Goal: Complete application form: Complete application form

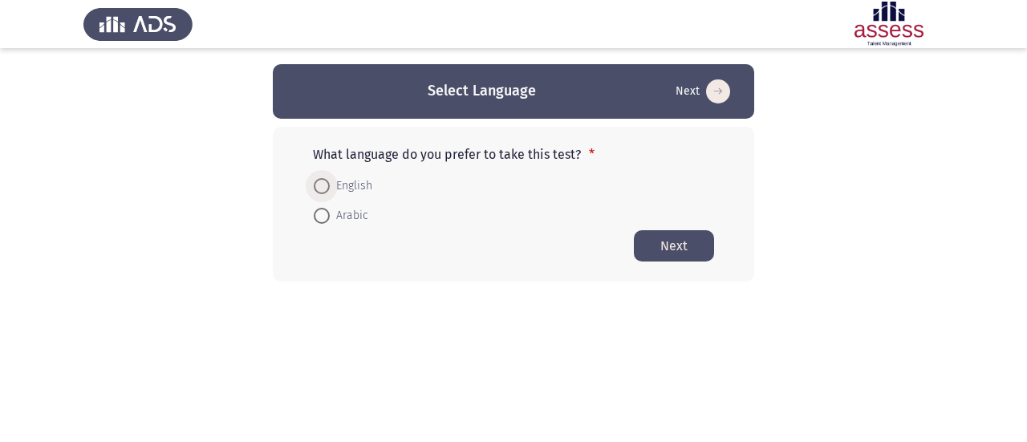
click at [331, 194] on span "English" at bounding box center [351, 186] width 43 height 19
click at [330, 194] on input "English" at bounding box center [322, 186] width 16 height 16
radio input "true"
click at [687, 257] on button "Next" at bounding box center [674, 245] width 80 height 31
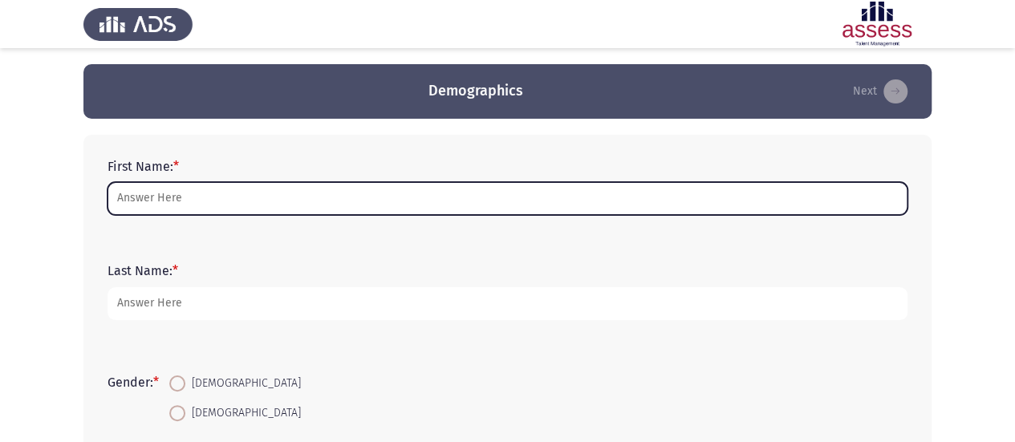
click at [193, 193] on input "First Name: *" at bounding box center [508, 198] width 800 height 33
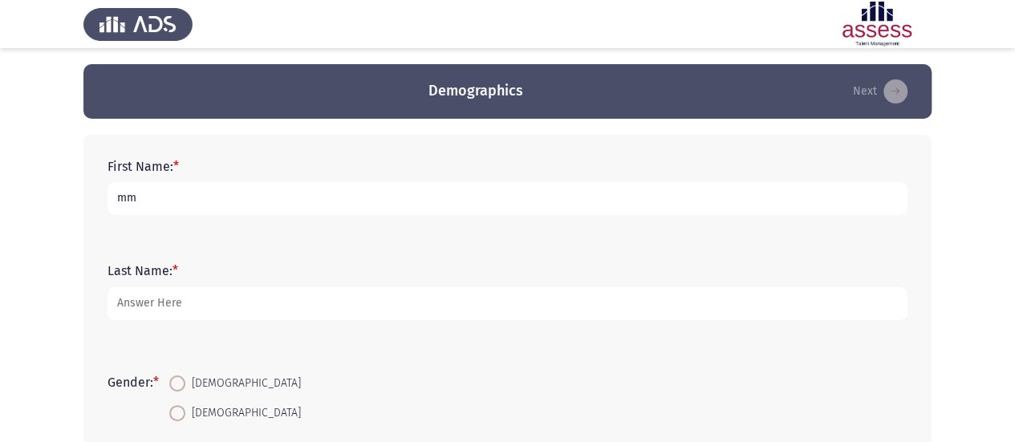
type input "mm"
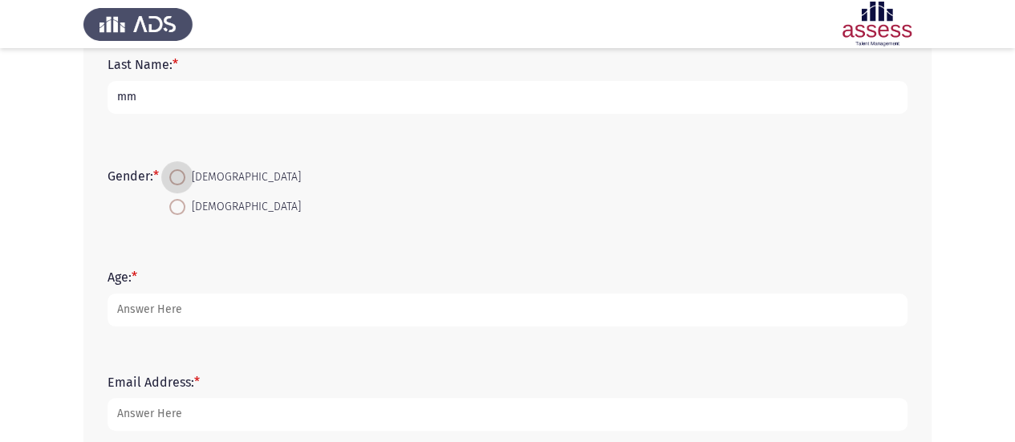
scroll to position [214, 0]
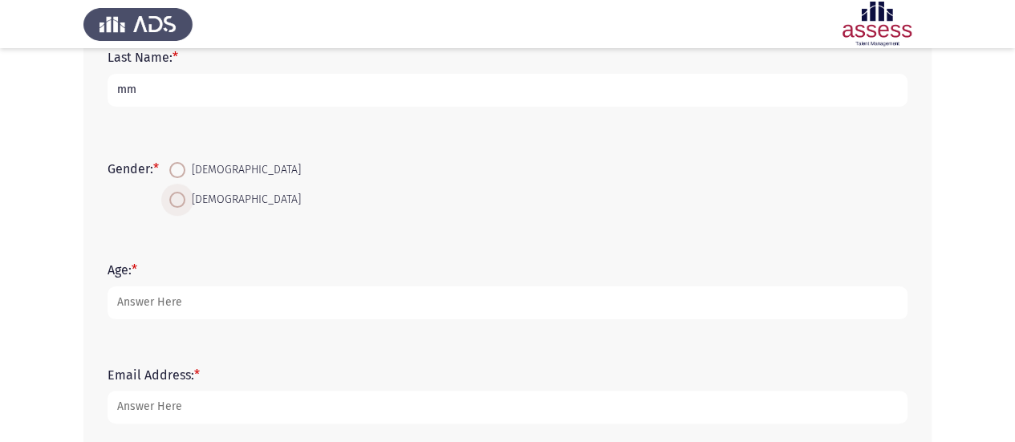
click at [185, 205] on span at bounding box center [177, 200] width 16 height 16
click at [185, 205] on input "[DEMOGRAPHIC_DATA]" at bounding box center [177, 200] width 16 height 16
radio input "true"
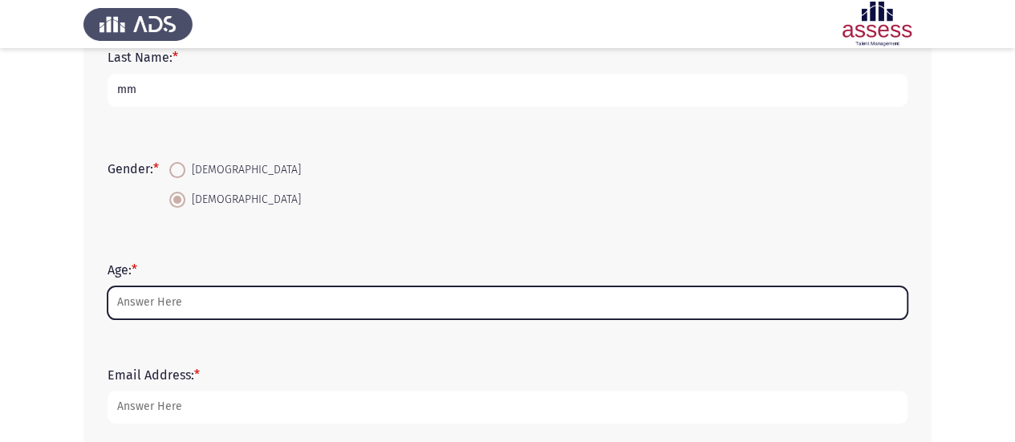
click at [153, 299] on input "Age: *" at bounding box center [508, 303] width 800 height 33
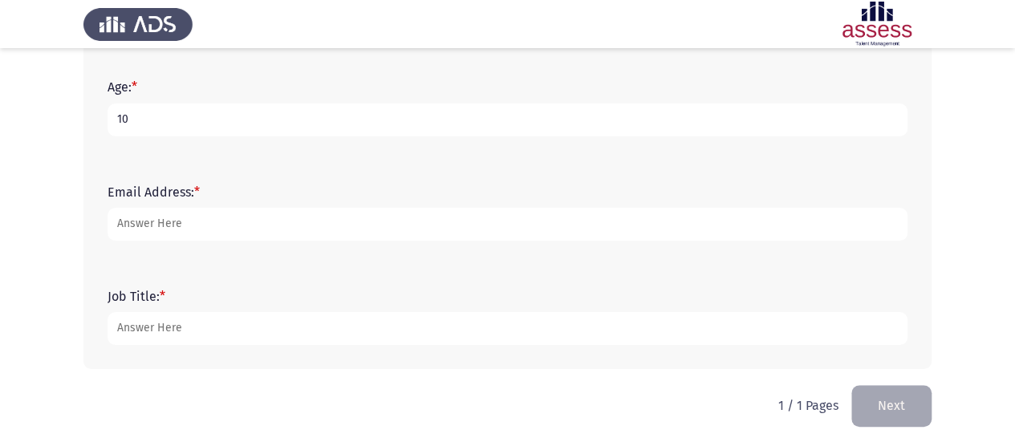
scroll to position [403, 0]
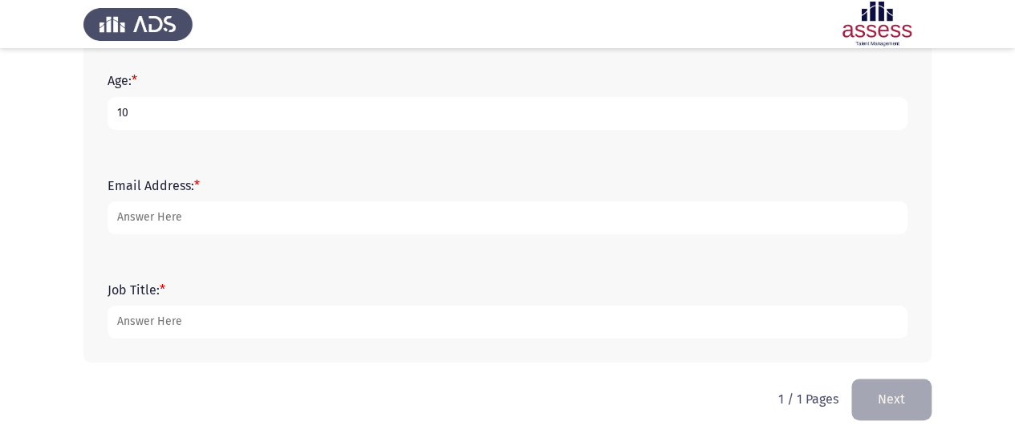
type input "10"
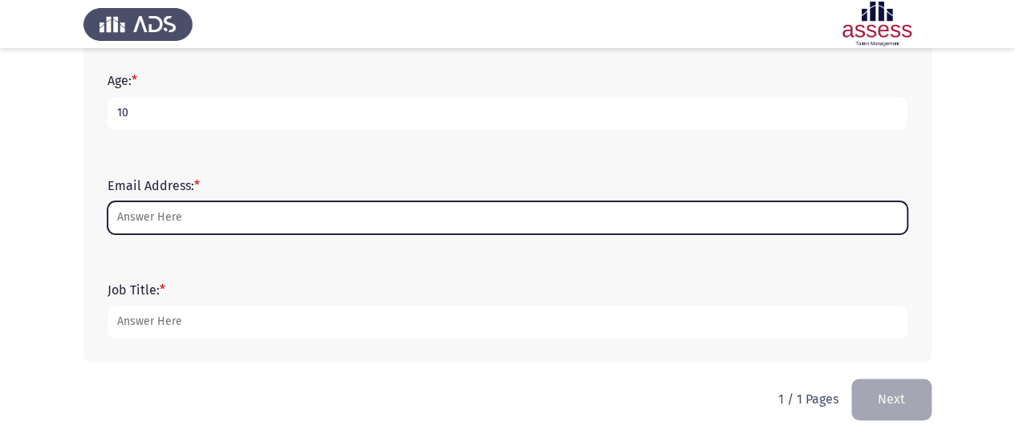
click at [147, 218] on input "Email Address: *" at bounding box center [508, 217] width 800 height 33
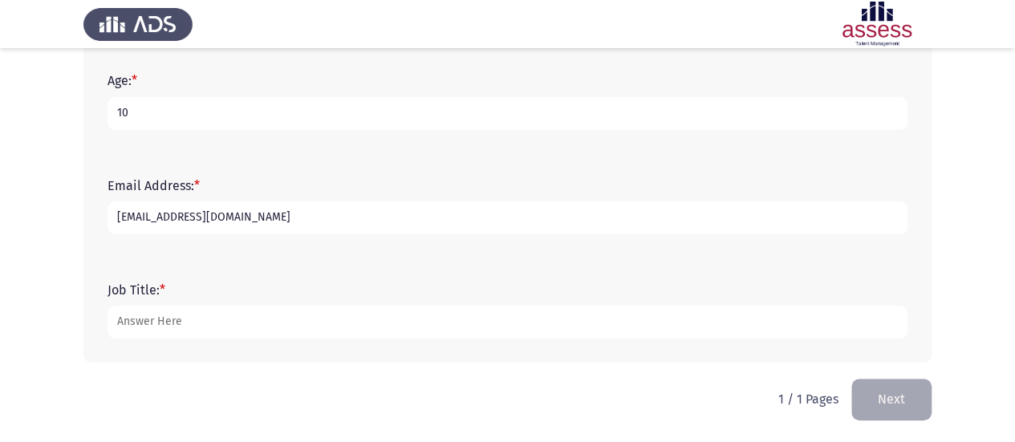
type input "[EMAIL_ADDRESS][DOMAIN_NAME]"
type input "csjc"
click at [901, 390] on button "Next" at bounding box center [892, 399] width 80 height 41
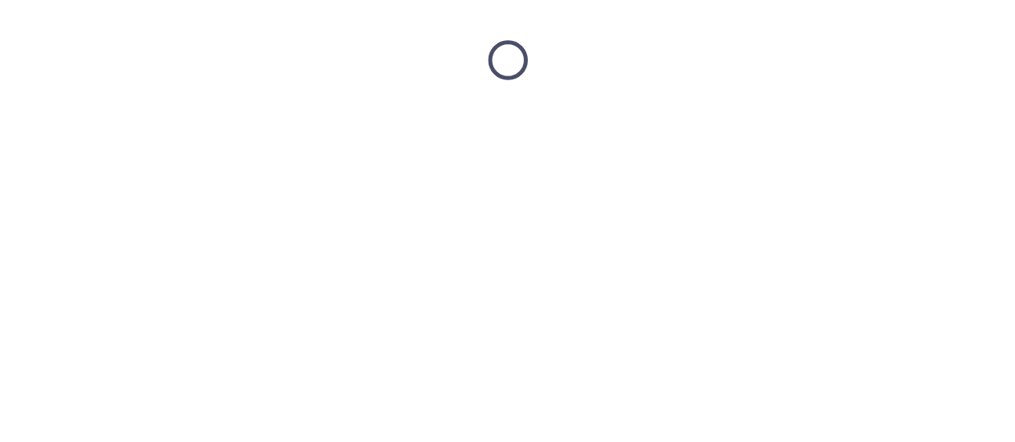
scroll to position [0, 0]
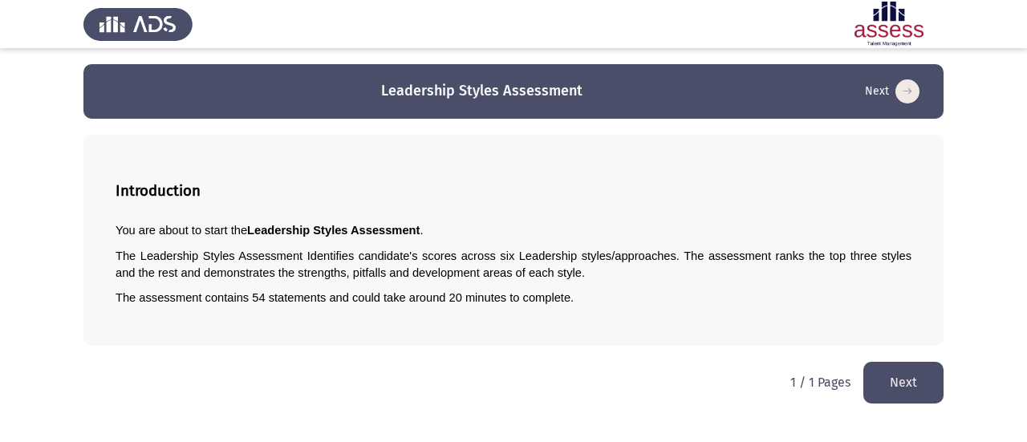
click at [873, 370] on button "Next" at bounding box center [904, 382] width 80 height 41
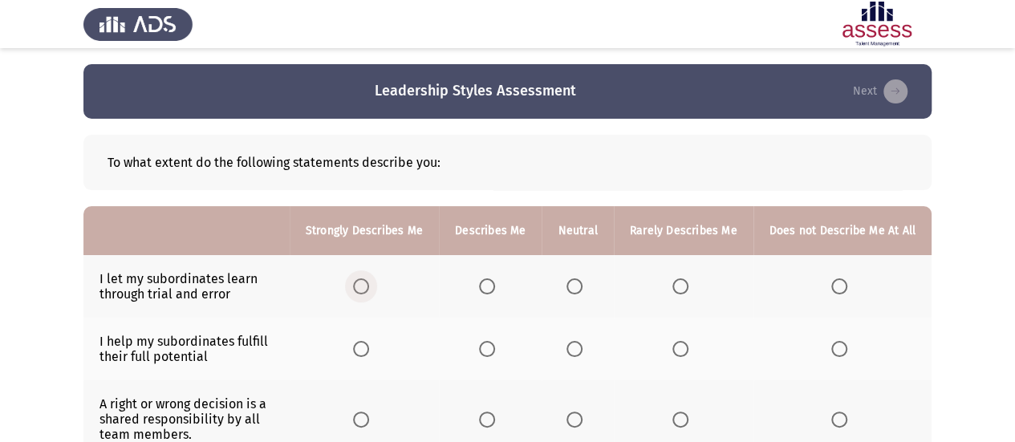
click at [369, 288] on span "Select an option" at bounding box center [361, 287] width 16 height 16
click at [369, 288] on input "Select an option" at bounding box center [361, 287] width 16 height 16
click at [495, 355] on span "Select an option" at bounding box center [487, 349] width 16 height 16
click at [495, 355] on input "Select an option" at bounding box center [487, 349] width 16 height 16
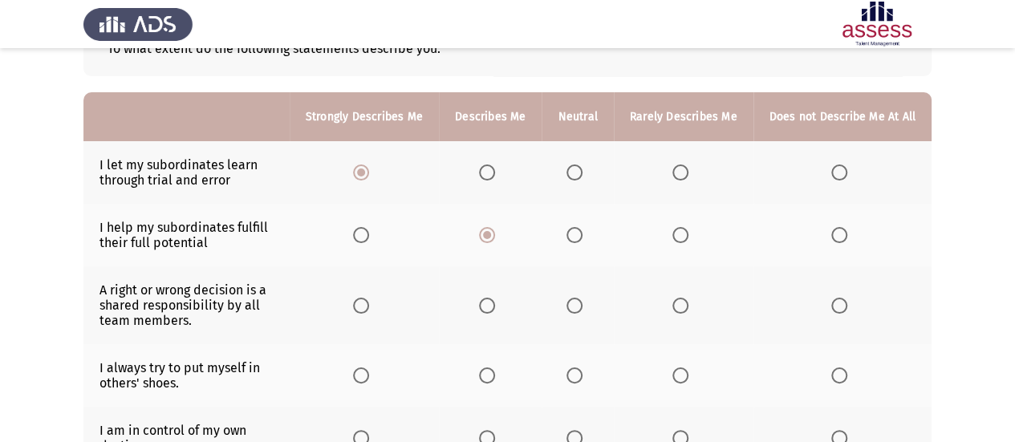
scroll to position [118, 0]
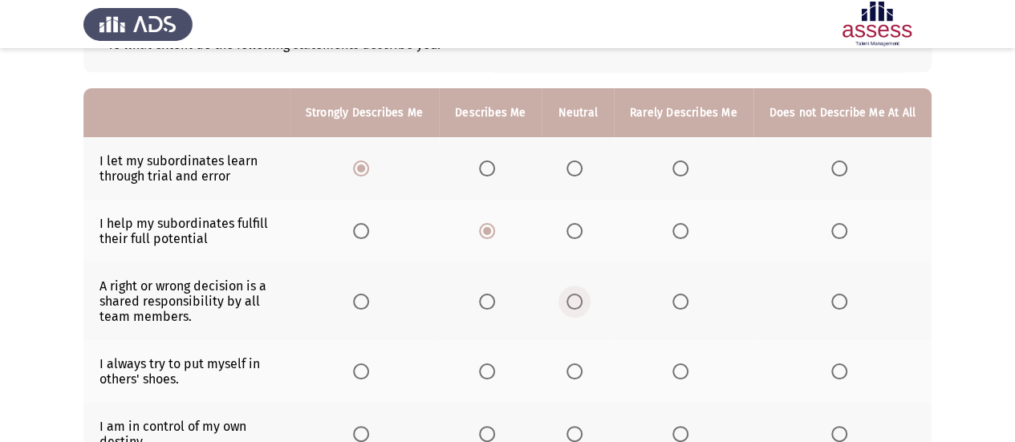
click at [580, 298] on span "Select an option" at bounding box center [575, 302] width 16 height 16
click at [580, 298] on input "Select an option" at bounding box center [575, 302] width 16 height 16
click at [675, 366] on span "Select an option" at bounding box center [681, 372] width 16 height 16
click at [675, 366] on input "Select an option" at bounding box center [681, 372] width 16 height 16
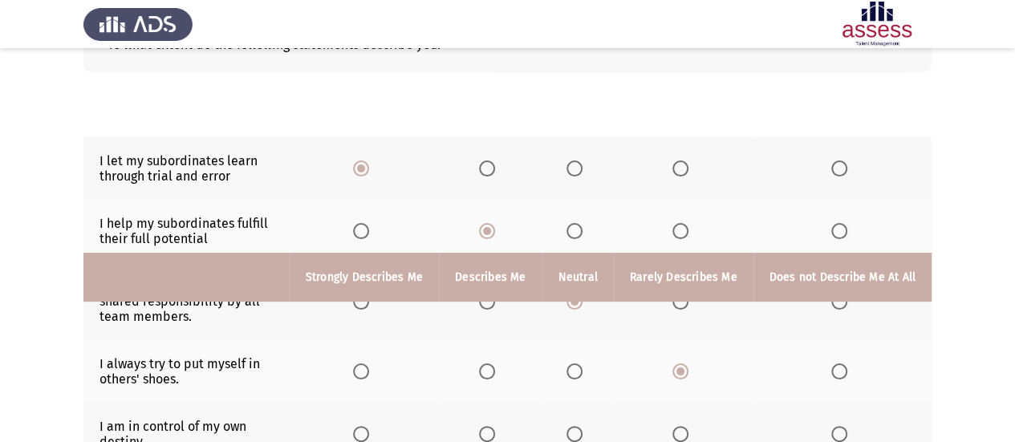
scroll to position [324, 0]
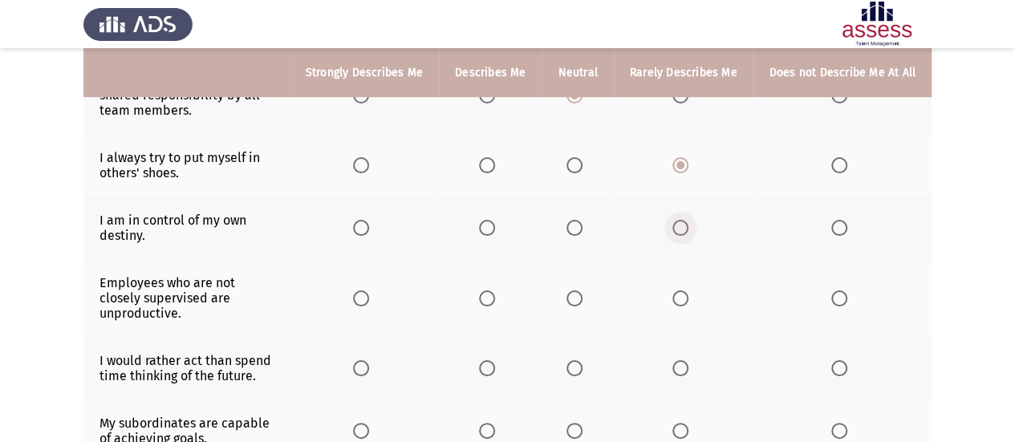
click at [682, 232] on span "Select an option" at bounding box center [681, 228] width 16 height 16
click at [682, 232] on input "Select an option" at bounding box center [681, 228] width 16 height 16
click at [685, 291] on span "Select an option" at bounding box center [681, 299] width 16 height 16
click at [685, 291] on input "Select an option" at bounding box center [681, 299] width 16 height 16
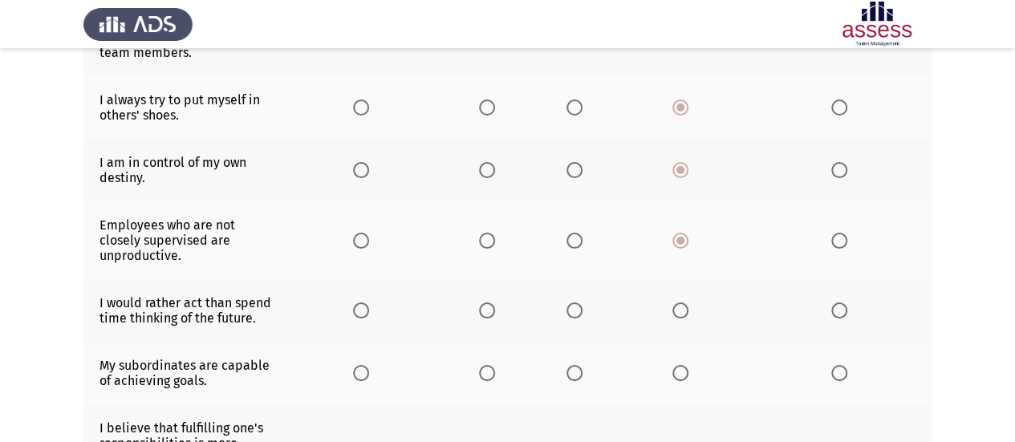
scroll to position [385, 0]
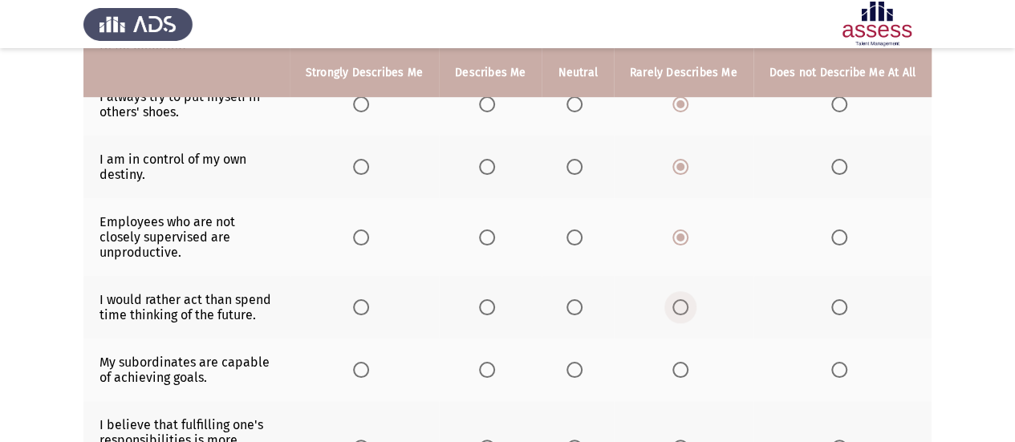
click at [677, 299] on span "Select an option" at bounding box center [681, 307] width 16 height 16
click at [677, 299] on input "Select an option" at bounding box center [681, 307] width 16 height 16
click at [687, 362] on span "Select an option" at bounding box center [681, 370] width 16 height 16
click at [687, 362] on input "Select an option" at bounding box center [681, 370] width 16 height 16
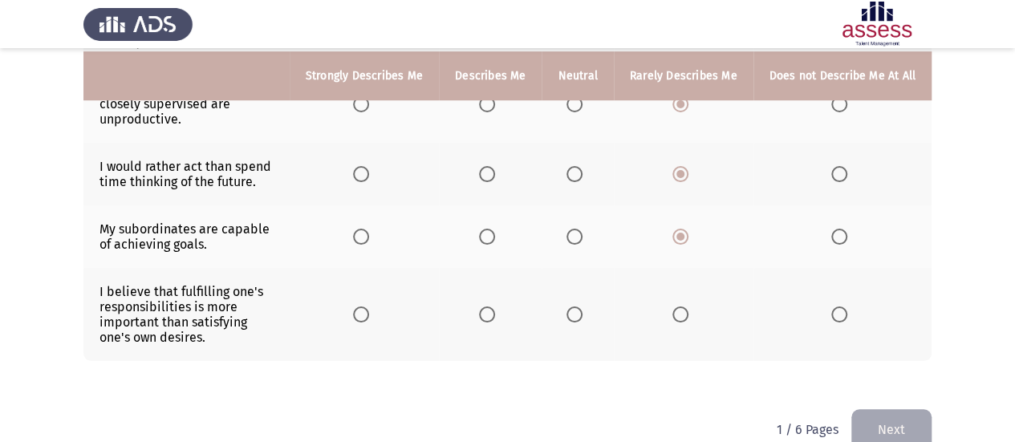
scroll to position [523, 0]
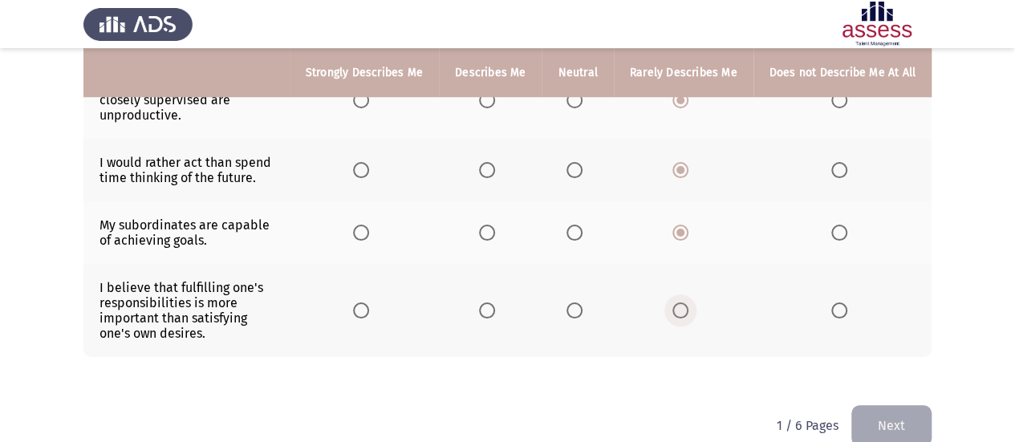
click at [681, 303] on span "Select an option" at bounding box center [681, 311] width 16 height 16
click at [681, 303] on input "Select an option" at bounding box center [681, 311] width 16 height 16
click at [883, 413] on button "Next" at bounding box center [892, 425] width 80 height 41
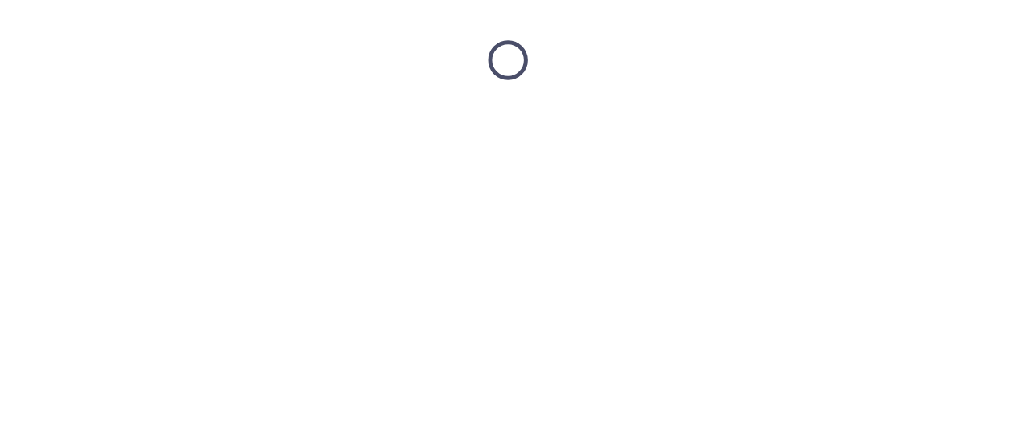
scroll to position [0, 0]
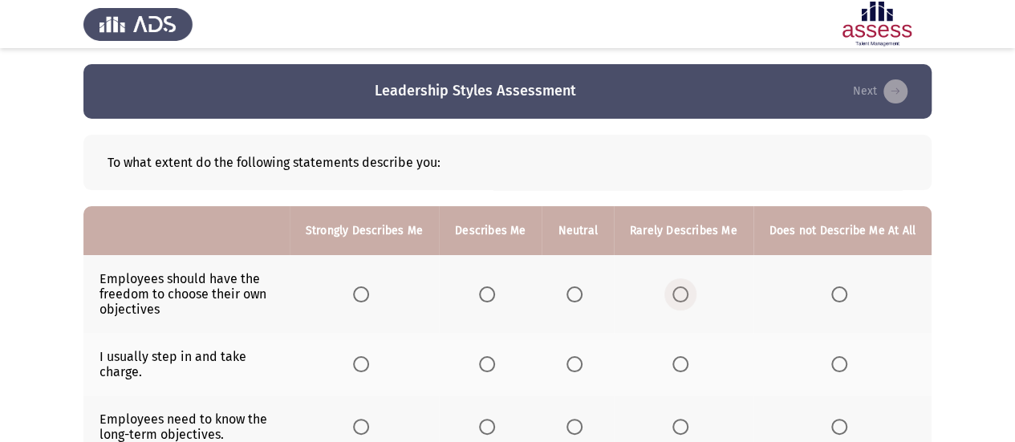
click at [687, 296] on span "Select an option" at bounding box center [681, 295] width 16 height 16
click at [687, 296] on input "Select an option" at bounding box center [681, 295] width 16 height 16
click at [491, 364] on span "Select an option" at bounding box center [487, 364] width 16 height 16
click at [491, 364] on input "Select an option" at bounding box center [487, 364] width 16 height 16
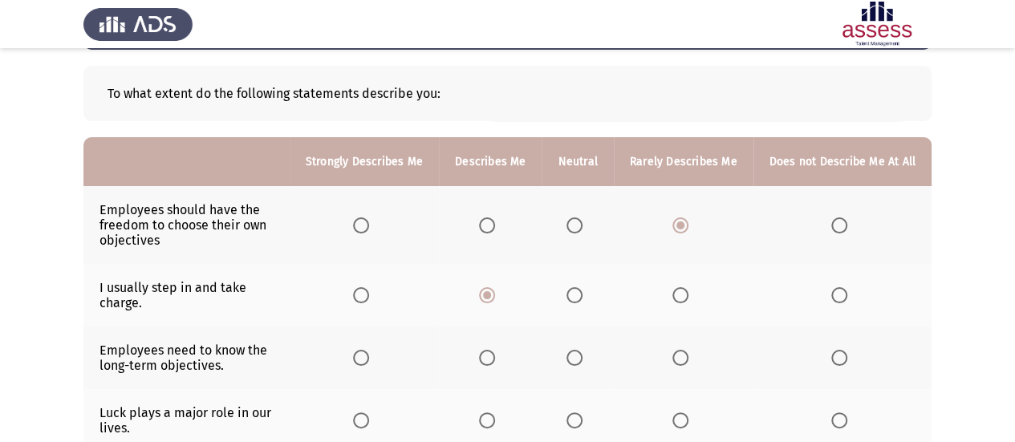
scroll to position [71, 0]
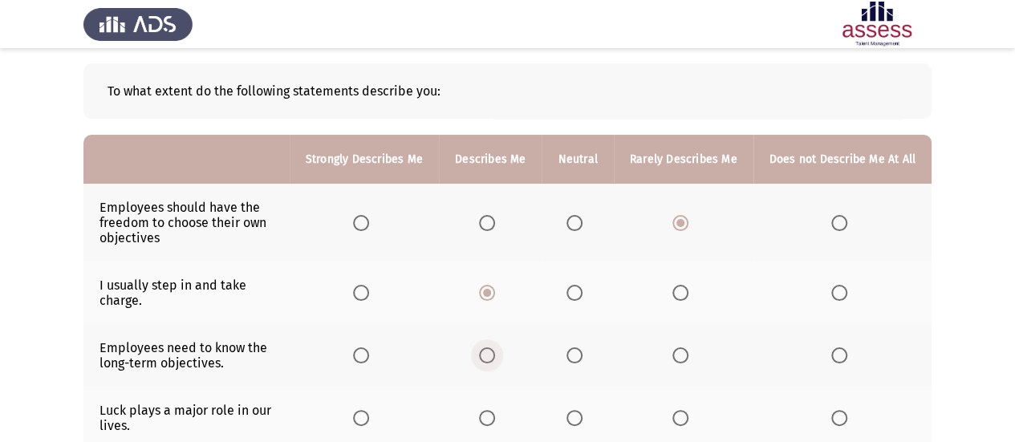
click at [493, 348] on span "Select an option" at bounding box center [487, 356] width 16 height 16
click at [493, 348] on input "Select an option" at bounding box center [487, 356] width 16 height 16
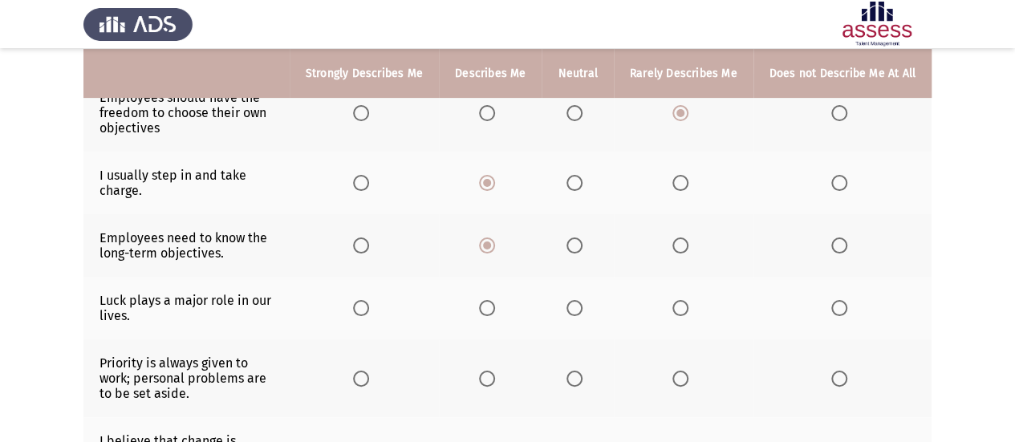
scroll to position [182, 0]
click at [687, 307] on span "Select an option" at bounding box center [681, 307] width 16 height 16
click at [687, 307] on input "Select an option" at bounding box center [681, 307] width 16 height 16
click at [495, 372] on span "Select an option" at bounding box center [487, 378] width 16 height 16
click at [495, 372] on input "Select an option" at bounding box center [487, 378] width 16 height 16
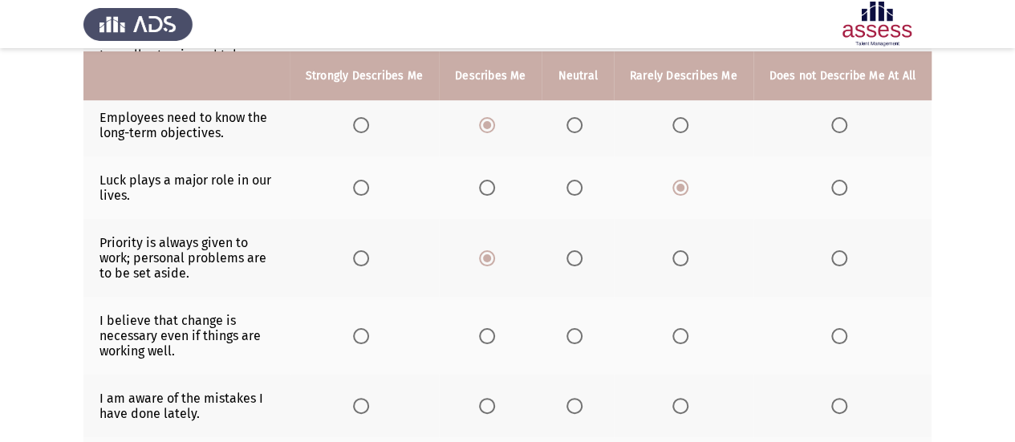
scroll to position [306, 0]
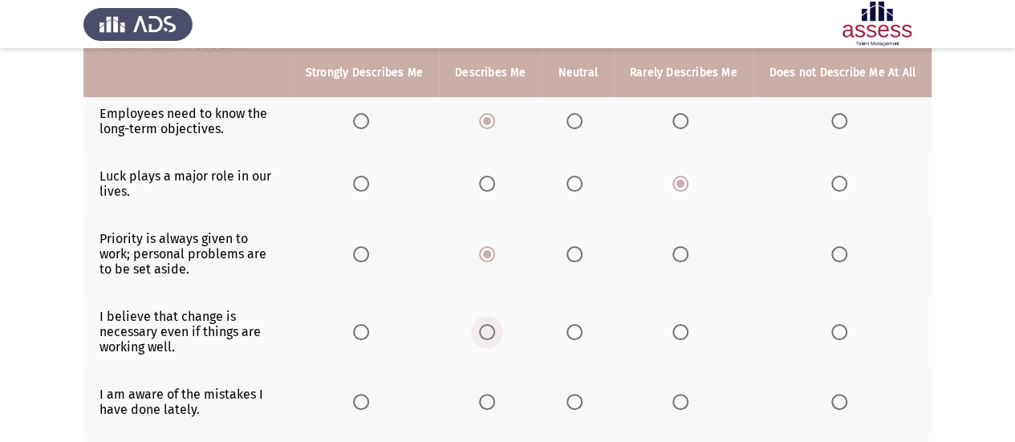
click at [490, 324] on span "Select an option" at bounding box center [487, 332] width 16 height 16
click at [490, 324] on input "Select an option" at bounding box center [487, 332] width 16 height 16
click at [847, 401] on span "Select an option" at bounding box center [840, 402] width 16 height 16
click at [847, 401] on input "Select an option" at bounding box center [840, 402] width 16 height 16
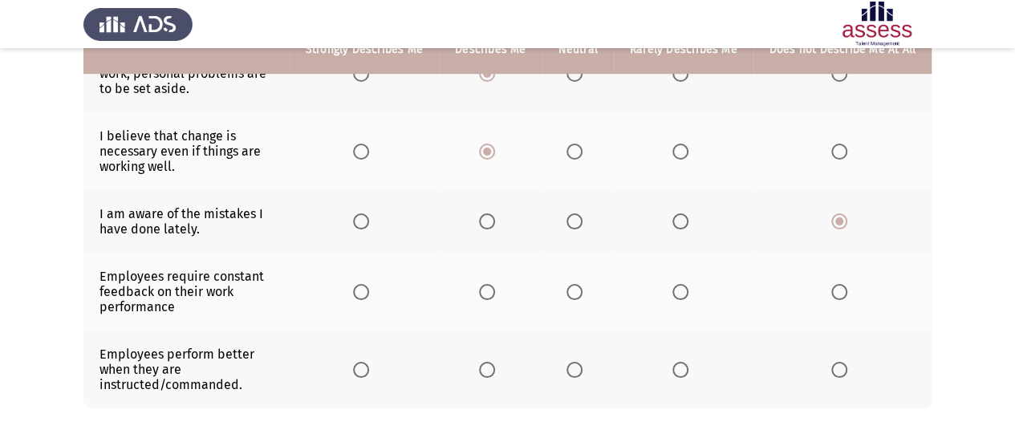
scroll to position [489, 0]
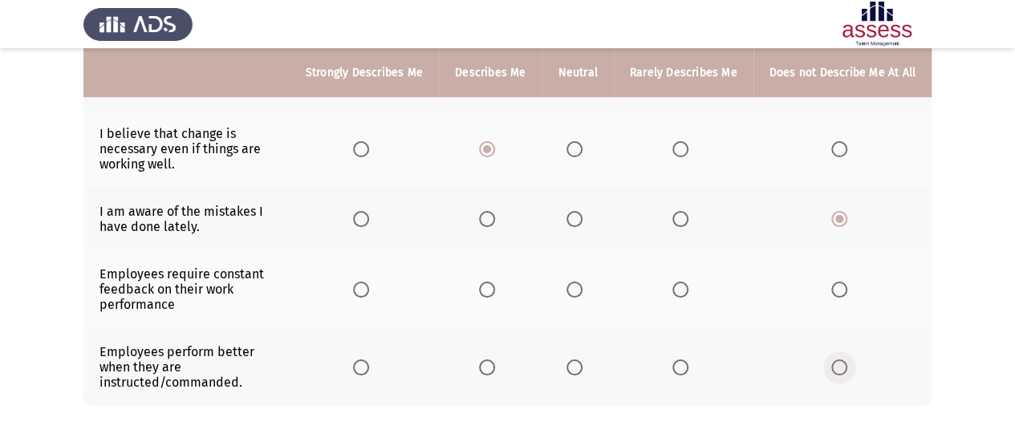
click at [844, 367] on span "Select an option" at bounding box center [840, 368] width 16 height 16
click at [844, 367] on input "Select an option" at bounding box center [840, 368] width 16 height 16
click at [840, 286] on span "Select an option" at bounding box center [840, 290] width 16 height 16
click at [840, 286] on input "Select an option" at bounding box center [840, 290] width 16 height 16
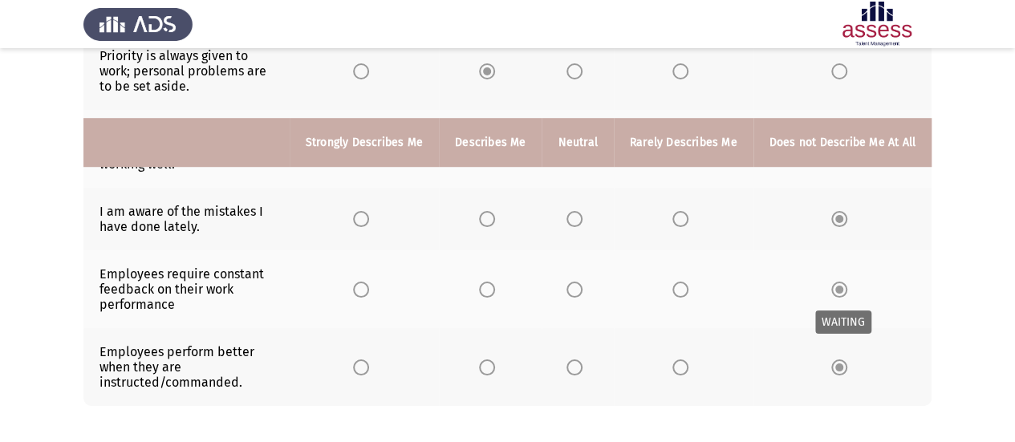
scroll to position [559, 0]
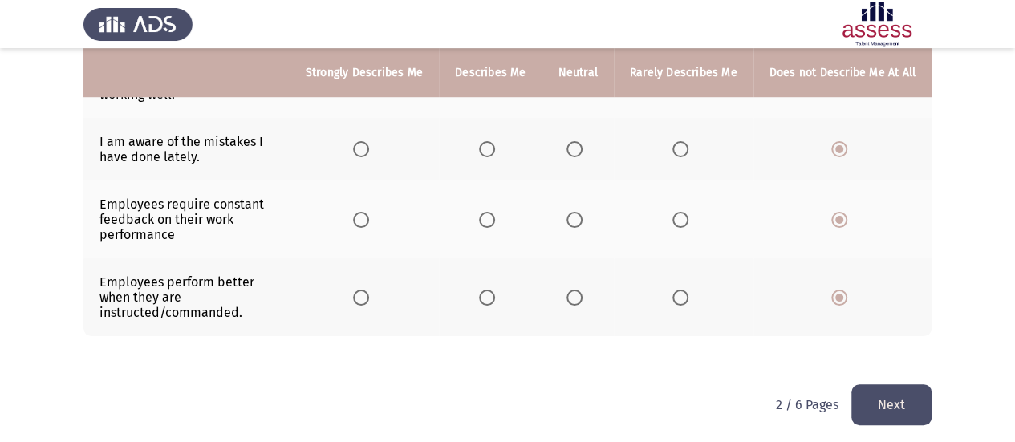
click at [893, 408] on button "Next" at bounding box center [892, 404] width 80 height 41
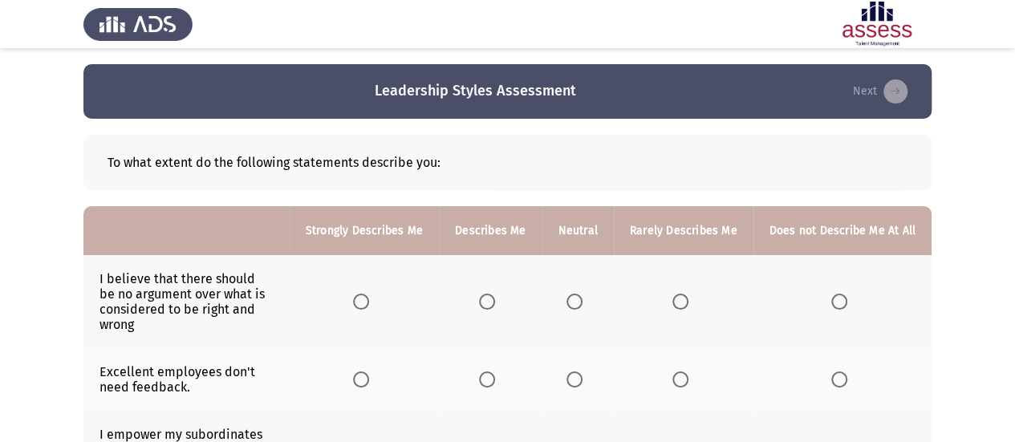
click at [844, 295] on span "Select an option" at bounding box center [840, 302] width 16 height 16
click at [844, 295] on input "Select an option" at bounding box center [840, 302] width 16 height 16
click at [843, 373] on span "Select an option" at bounding box center [840, 380] width 16 height 16
click at [843, 373] on input "Select an option" at bounding box center [840, 380] width 16 height 16
click at [842, 441] on span "Select an option" at bounding box center [840, 450] width 16 height 16
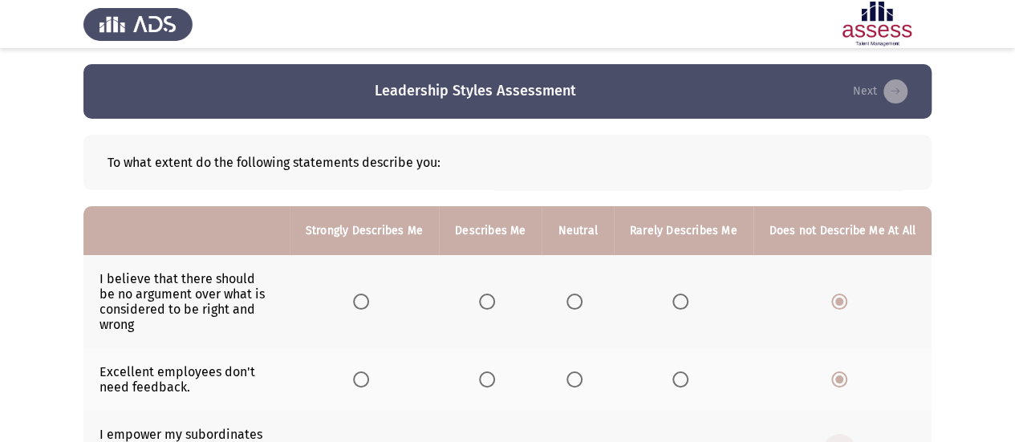
click at [842, 441] on input "Select an option" at bounding box center [840, 450] width 16 height 16
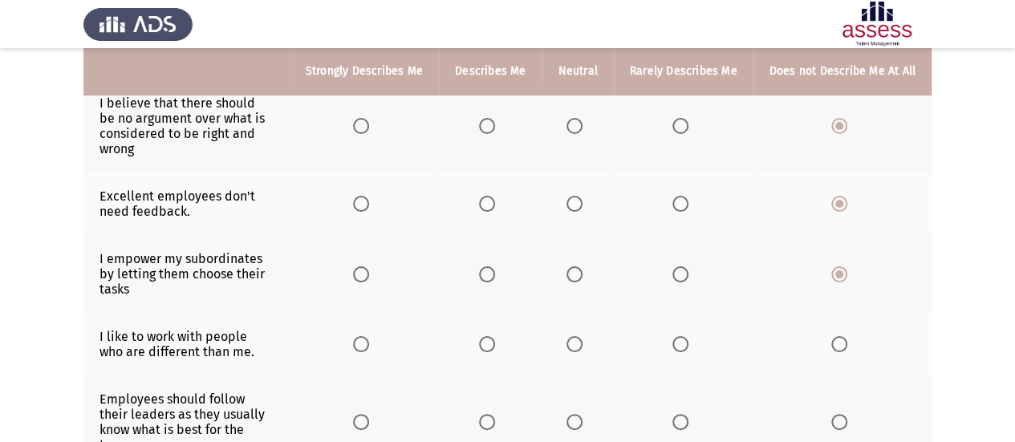
scroll to position [177, 0]
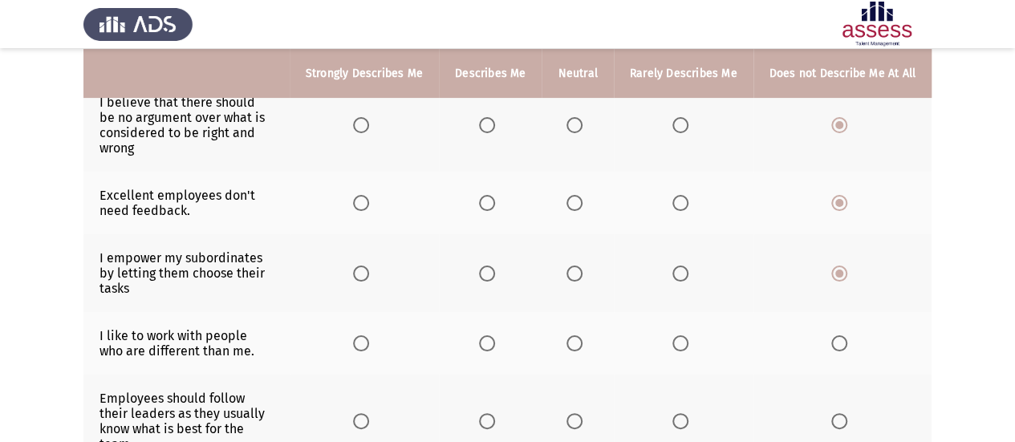
click at [835, 336] on span "Select an option" at bounding box center [840, 344] width 16 height 16
click at [835, 336] on input "Select an option" at bounding box center [840, 344] width 16 height 16
click at [840, 413] on span "Select an option" at bounding box center [840, 421] width 16 height 16
click at [840, 413] on input "Select an option" at bounding box center [840, 421] width 16 height 16
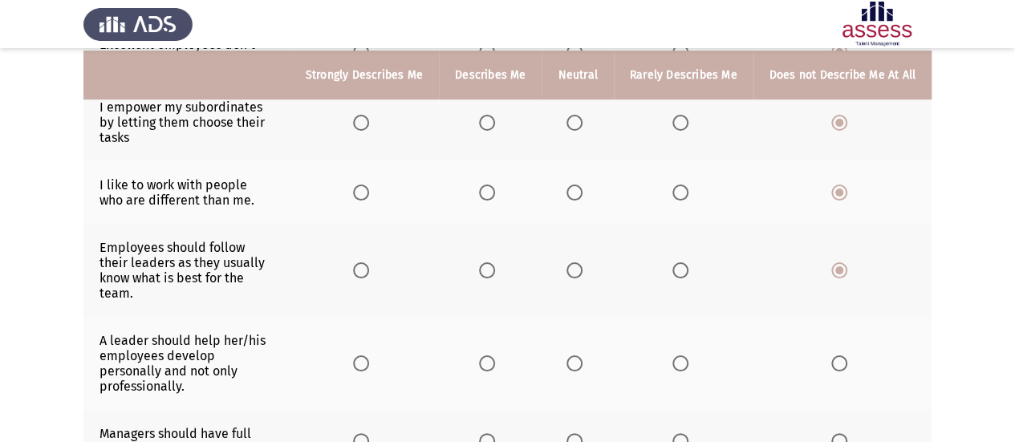
scroll to position [337, 0]
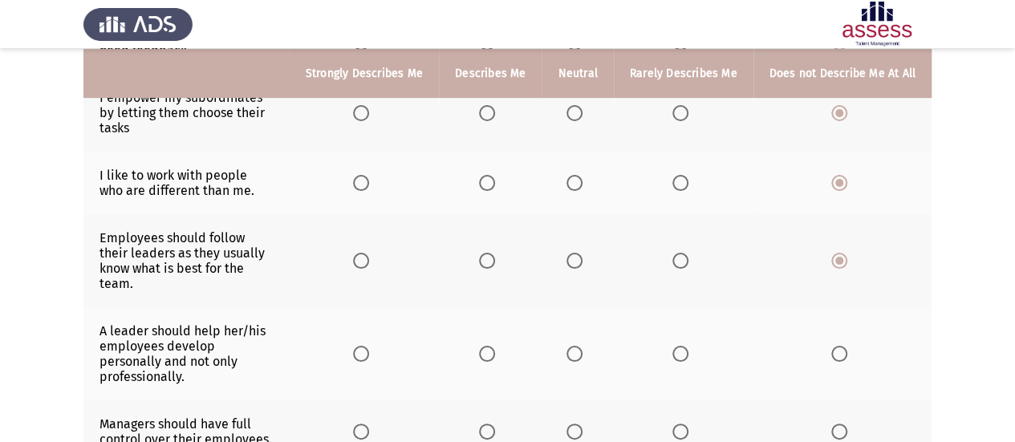
click at [841, 346] on span "Select an option" at bounding box center [840, 354] width 16 height 16
click at [841, 346] on input "Select an option" at bounding box center [840, 354] width 16 height 16
click at [842, 424] on span "Select an option" at bounding box center [840, 432] width 16 height 16
click at [842, 424] on input "Select an option" at bounding box center [840, 432] width 16 height 16
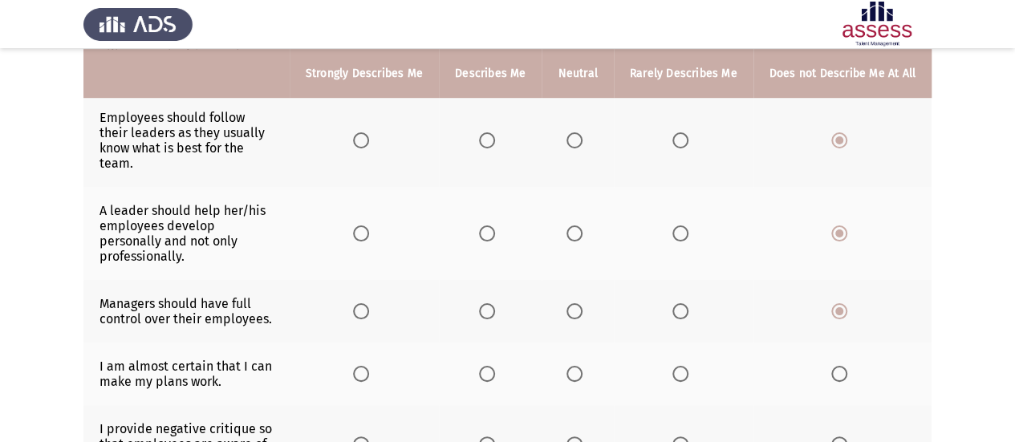
click at [837, 366] on span "Select an option" at bounding box center [840, 374] width 16 height 16
click at [837, 366] on input "Select an option" at bounding box center [840, 374] width 16 height 16
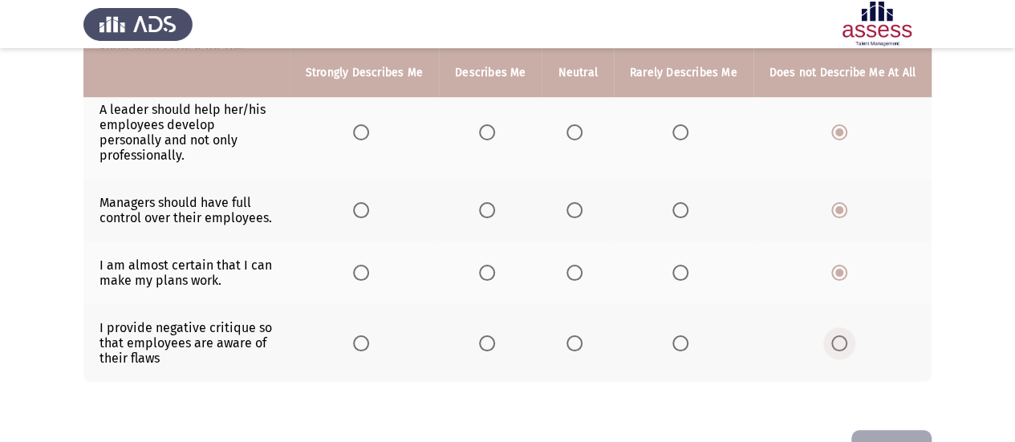
click at [844, 336] on span "Select an option" at bounding box center [840, 344] width 16 height 16
click at [844, 336] on input "Select an option" at bounding box center [840, 344] width 16 height 16
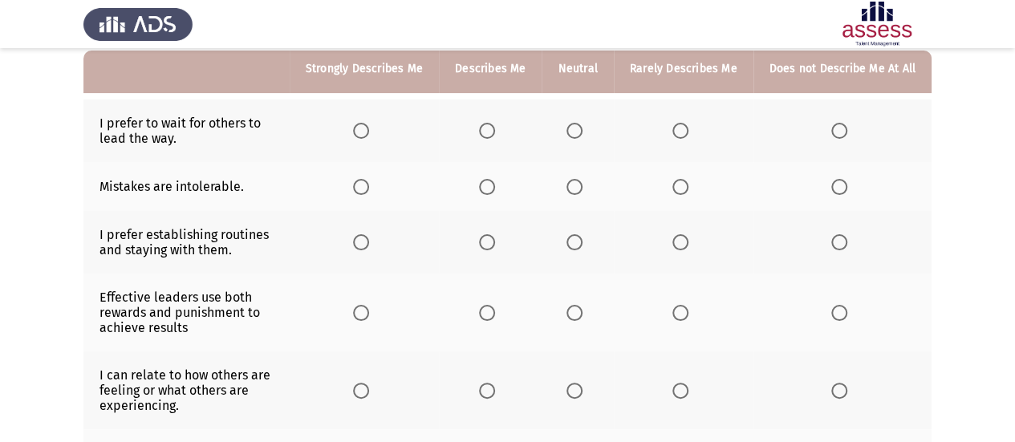
scroll to position [159, 0]
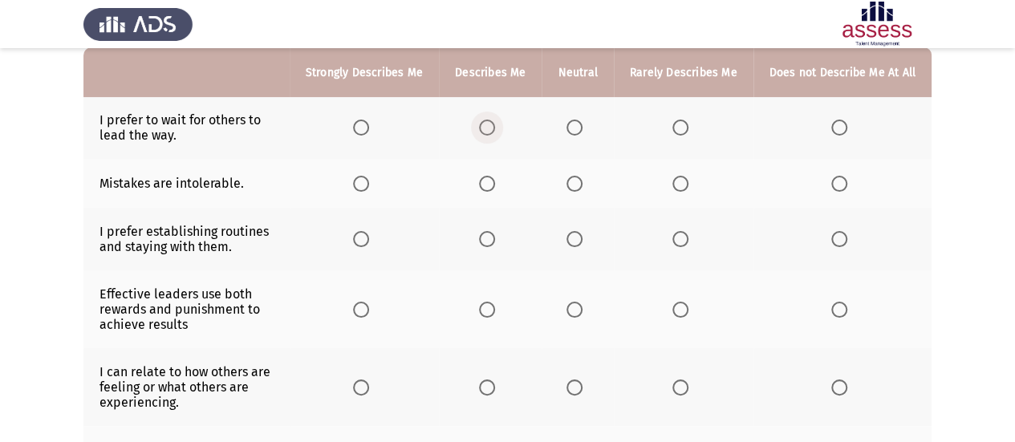
click at [495, 124] on span "Select an option" at bounding box center [487, 128] width 16 height 16
click at [495, 124] on input "Select an option" at bounding box center [487, 128] width 16 height 16
click at [364, 176] on span "Select an option" at bounding box center [361, 184] width 16 height 16
click at [364, 176] on input "Select an option" at bounding box center [361, 184] width 16 height 16
click at [492, 235] on span "Select an option" at bounding box center [487, 239] width 16 height 16
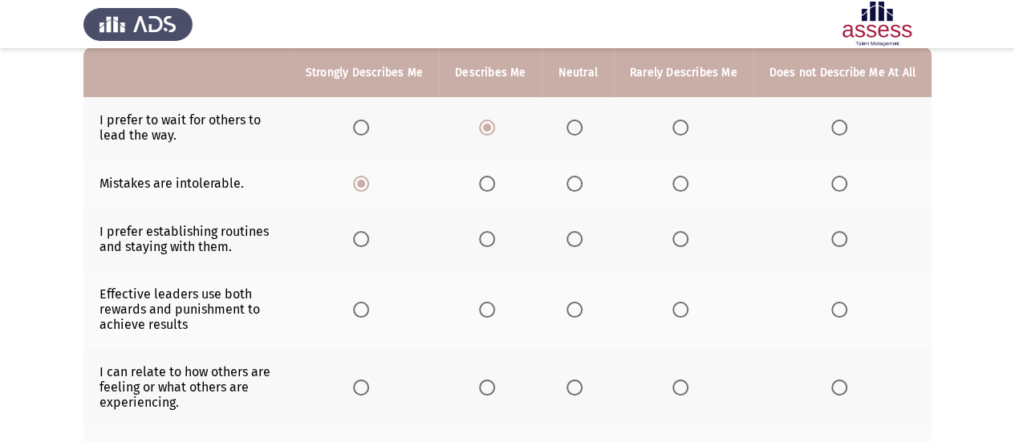
click at [492, 235] on input "Select an option" at bounding box center [487, 239] width 16 height 16
click at [365, 306] on span "Select an option" at bounding box center [361, 310] width 16 height 16
click at [365, 306] on input "Select an option" at bounding box center [361, 310] width 16 height 16
click at [495, 304] on span "Select an option" at bounding box center [487, 310] width 16 height 16
click at [495, 304] on input "Select an option" at bounding box center [487, 310] width 16 height 16
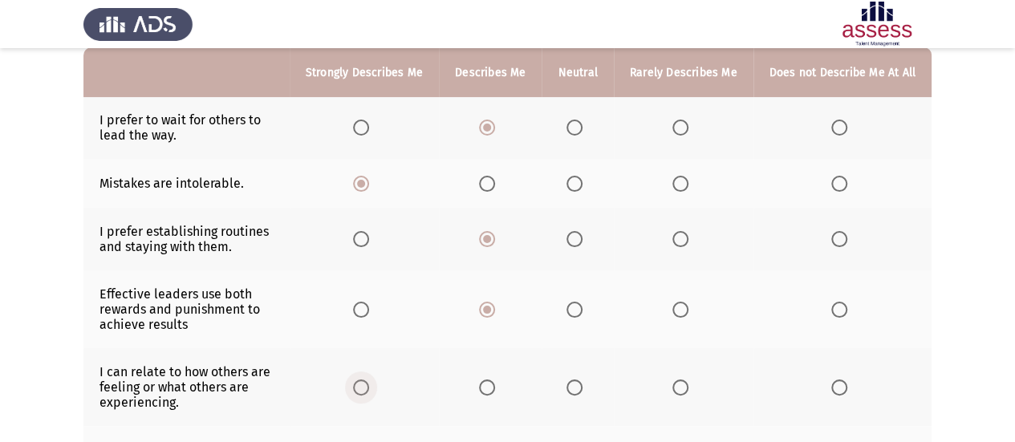
click at [369, 380] on span "Select an option" at bounding box center [361, 388] width 16 height 16
click at [369, 380] on input "Select an option" at bounding box center [361, 388] width 16 height 16
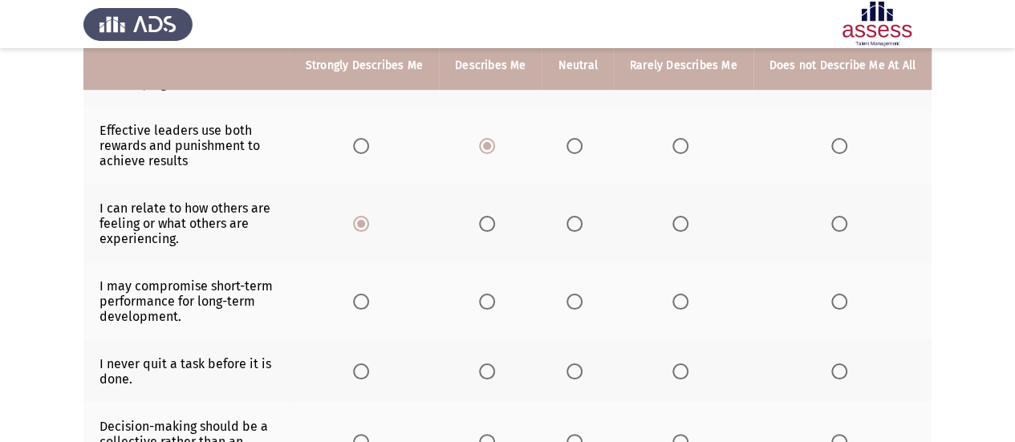
scroll to position [323, 0]
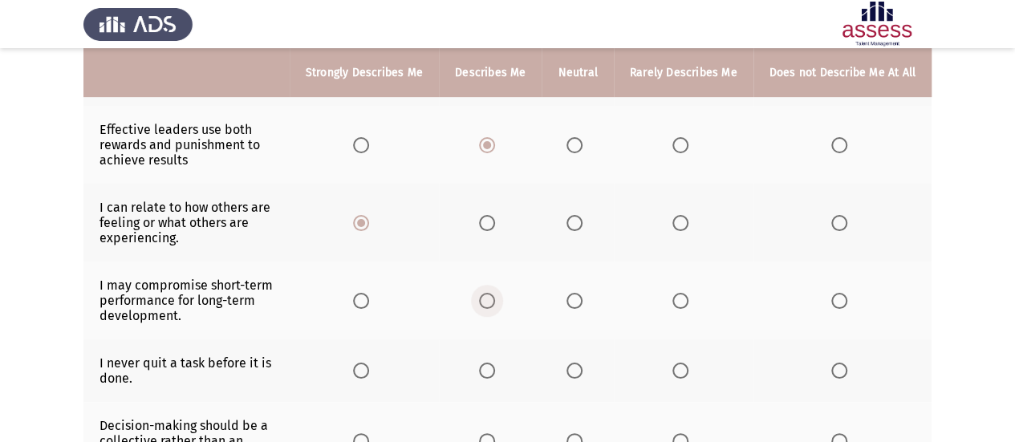
click at [486, 299] on span "Select an option" at bounding box center [487, 301] width 16 height 16
click at [486, 299] on input "Select an option" at bounding box center [487, 301] width 16 height 16
click at [366, 365] on span "Select an option" at bounding box center [361, 371] width 16 height 16
click at [366, 365] on input "Select an option" at bounding box center [361, 371] width 16 height 16
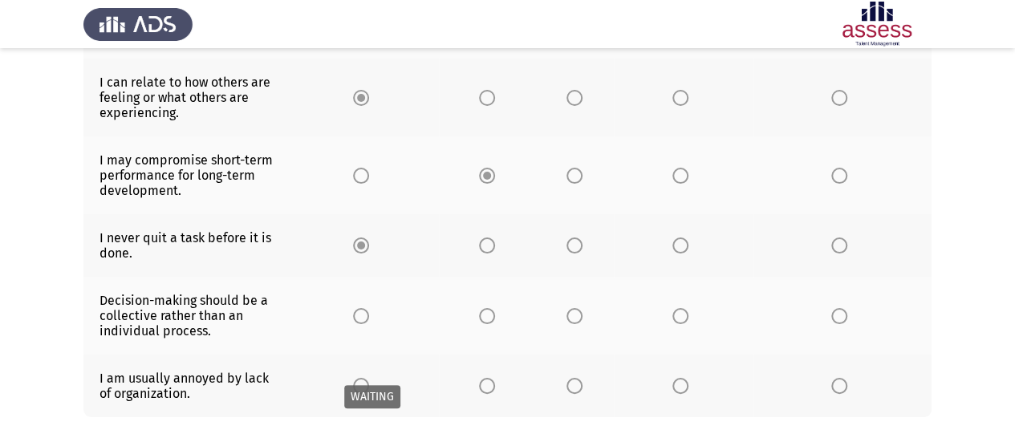
scroll to position [453, 0]
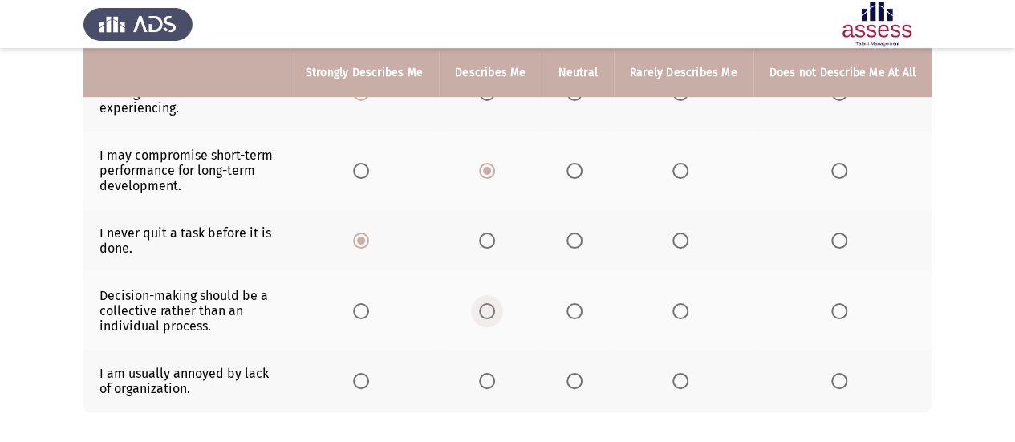
click at [487, 311] on span "Select an option" at bounding box center [487, 311] width 0 height 0
click at [493, 306] on input "Select an option" at bounding box center [487, 311] width 16 height 16
click at [369, 373] on span "Select an option" at bounding box center [361, 381] width 16 height 16
click at [369, 373] on input "Select an option" at bounding box center [361, 381] width 16 height 16
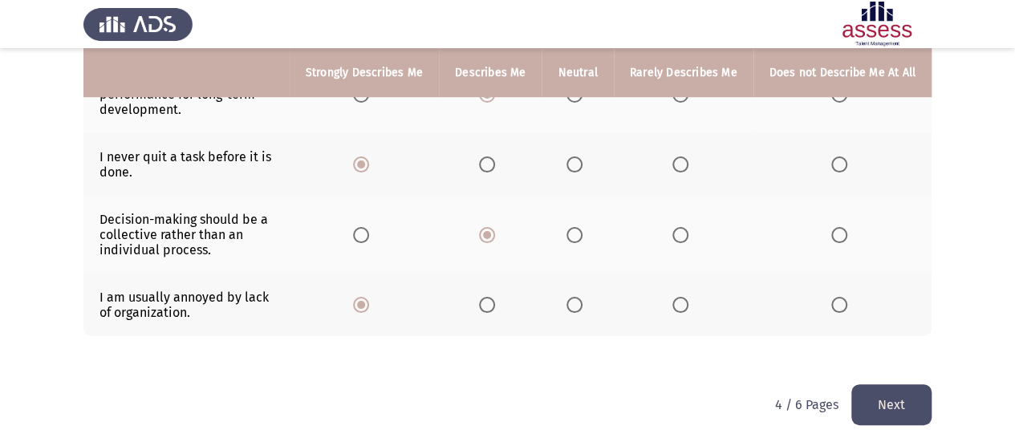
click at [881, 400] on button "Next" at bounding box center [892, 404] width 80 height 41
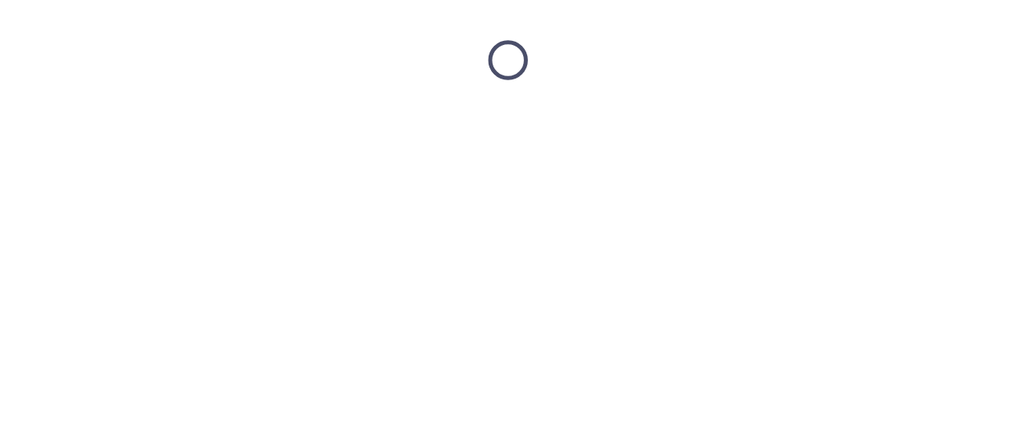
scroll to position [0, 0]
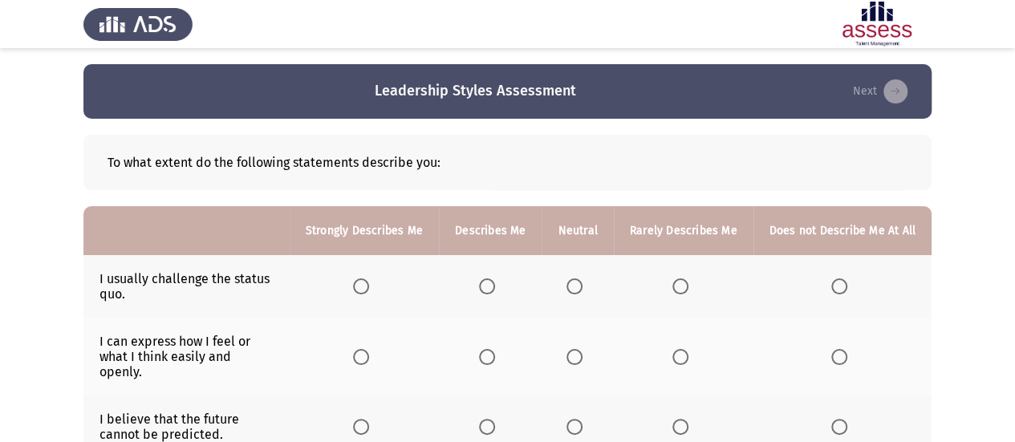
drag, startPoint x: 842, startPoint y: 285, endPoint x: 843, endPoint y: 346, distance: 61.0
click at [843, 349] on span "Select an option" at bounding box center [840, 357] width 16 height 16
click at [843, 349] on input "Select an option" at bounding box center [840, 357] width 16 height 16
click at [371, 405] on th at bounding box center [364, 427] width 149 height 63
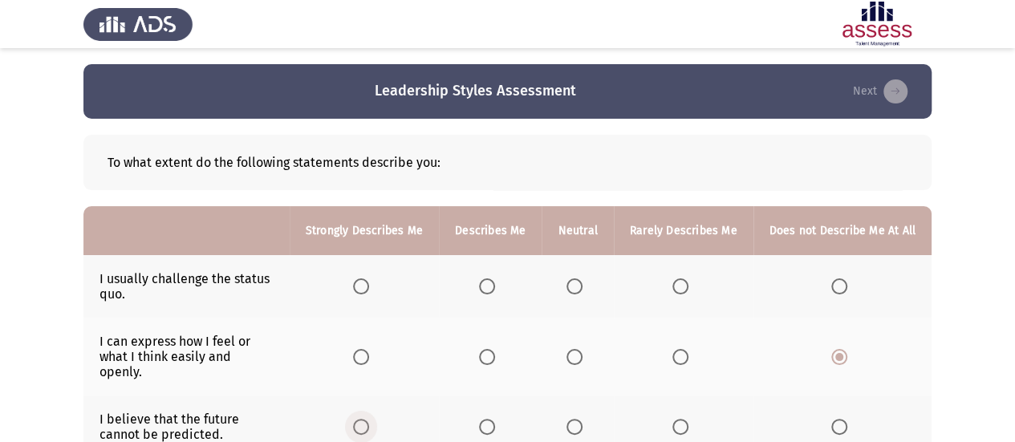
click at [369, 419] on span "Select an option" at bounding box center [361, 427] width 16 height 16
click at [369, 419] on input "Select an option" at bounding box center [361, 427] width 16 height 16
click at [369, 290] on span "Select an option" at bounding box center [361, 287] width 16 height 16
click at [369, 290] on input "Select an option" at bounding box center [361, 287] width 16 height 16
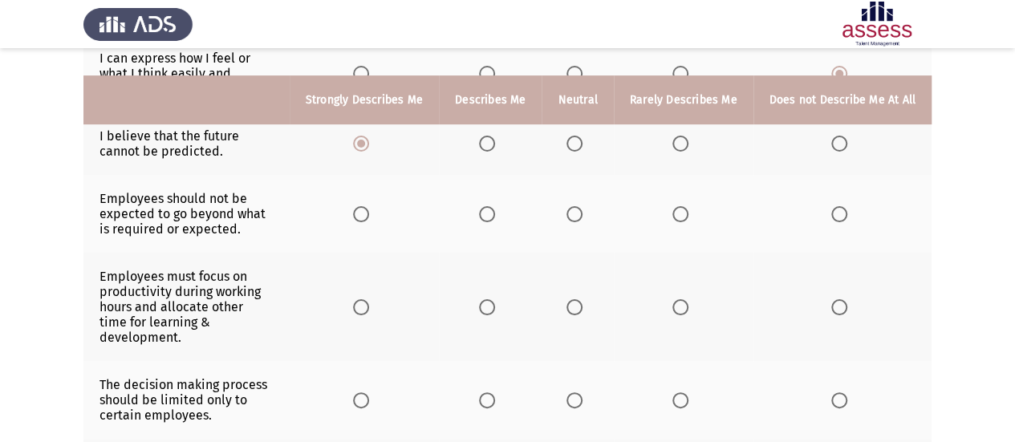
scroll to position [319, 0]
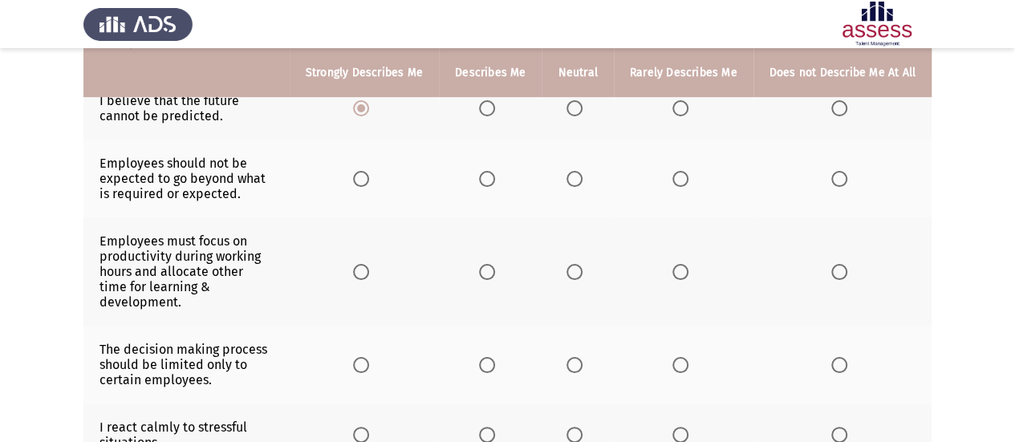
click at [490, 264] on span "Select an option" at bounding box center [487, 272] width 16 height 16
click at [490, 264] on input "Select an option" at bounding box center [487, 272] width 16 height 16
click at [369, 171] on span "Select an option" at bounding box center [361, 179] width 16 height 16
click at [369, 171] on input "Select an option" at bounding box center [361, 179] width 16 height 16
click at [373, 356] on mat-radio-button "Select an option" at bounding box center [364, 364] width 22 height 17
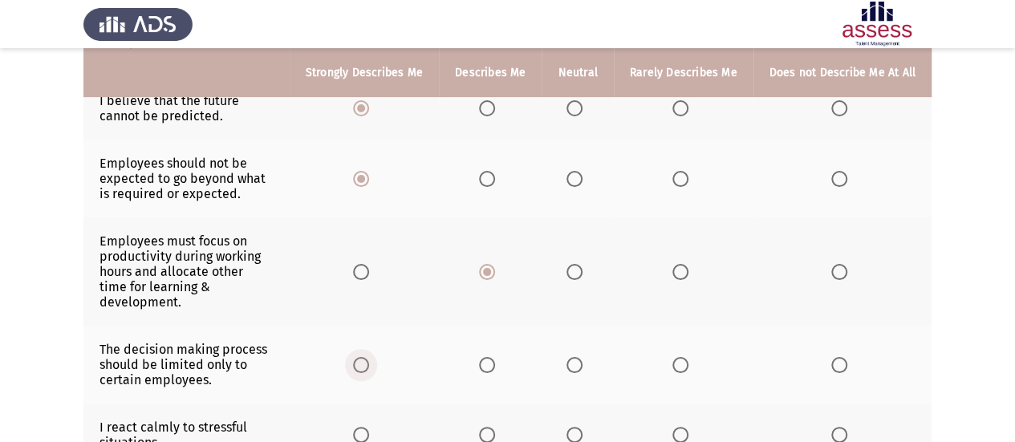
click at [369, 357] on span "Select an option" at bounding box center [361, 365] width 16 height 16
click at [369, 357] on input "Select an option" at bounding box center [361, 365] width 16 height 16
click at [490, 427] on span "Select an option" at bounding box center [487, 435] width 16 height 16
click at [490, 427] on input "Select an option" at bounding box center [487, 435] width 16 height 16
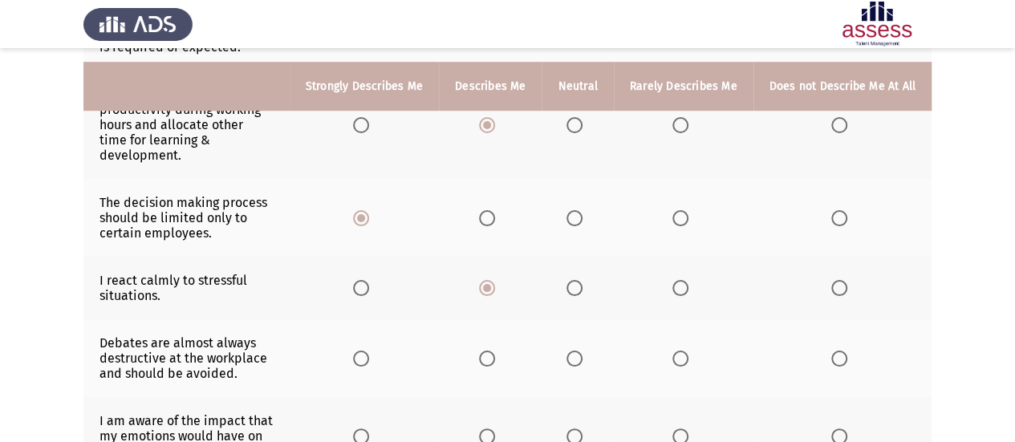
scroll to position [482, 0]
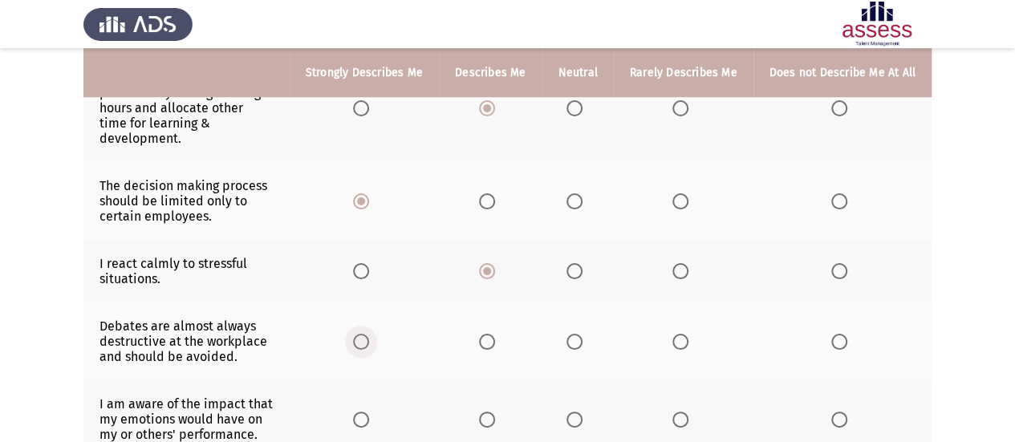
click at [369, 334] on span "Select an option" at bounding box center [361, 342] width 16 height 16
click at [369, 334] on input "Select an option" at bounding box center [361, 342] width 16 height 16
click at [489, 412] on span "Select an option" at bounding box center [487, 420] width 16 height 16
click at [489, 412] on input "Select an option" at bounding box center [487, 420] width 16 height 16
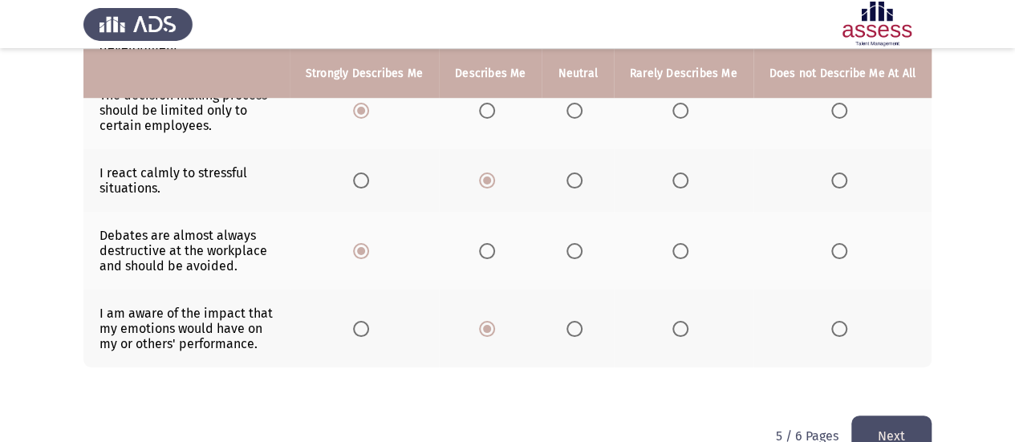
click at [880, 416] on button "Next" at bounding box center [892, 436] width 80 height 41
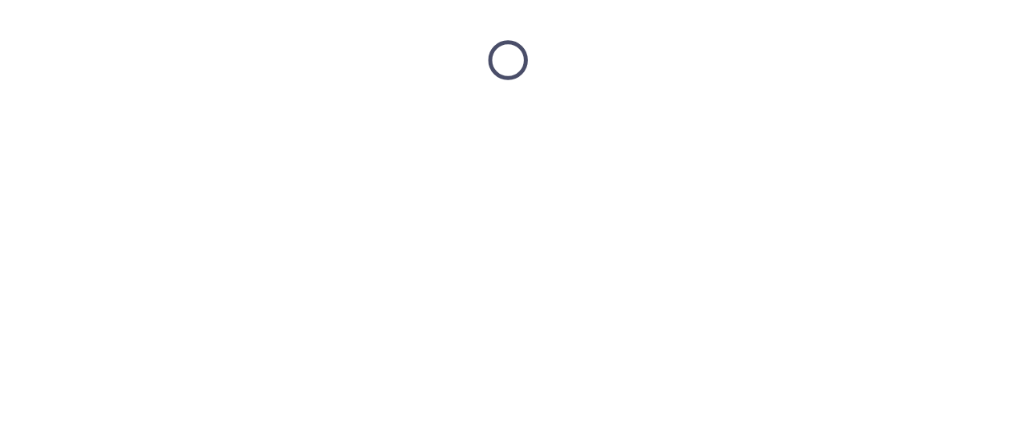
scroll to position [0, 0]
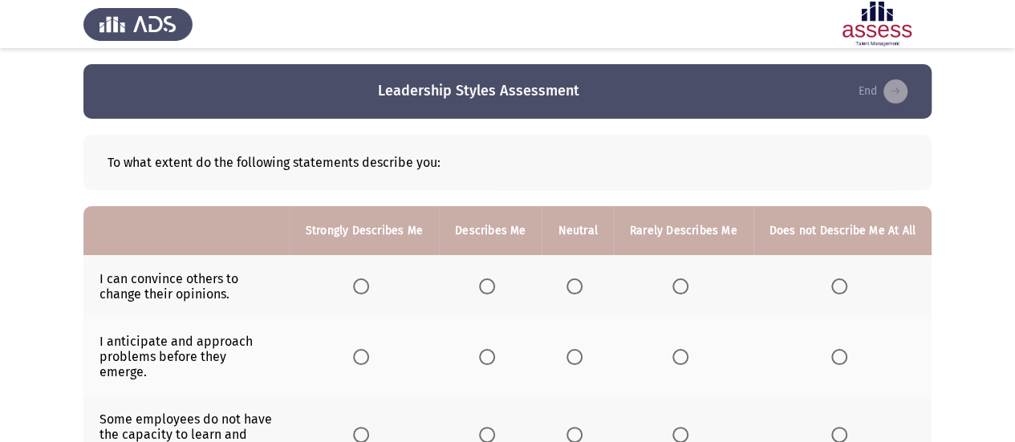
click at [495, 284] on span "Select an option" at bounding box center [487, 287] width 16 height 16
click at [495, 284] on input "Select an option" at bounding box center [487, 287] width 16 height 16
click at [367, 353] on span "Select an option" at bounding box center [361, 357] width 16 height 16
click at [367, 353] on input "Select an option" at bounding box center [361, 357] width 16 height 16
click at [495, 427] on span "Select an option" at bounding box center [487, 435] width 16 height 16
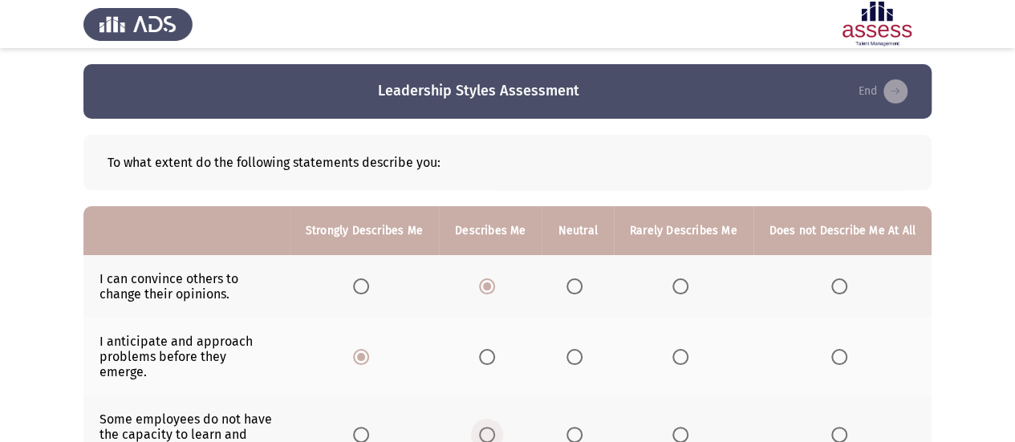
click at [495, 427] on input "Select an option" at bounding box center [487, 435] width 16 height 16
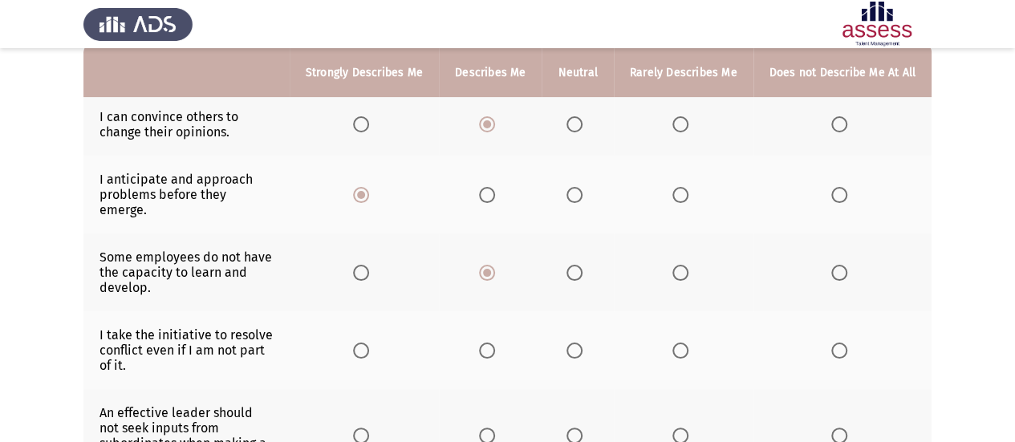
scroll to position [164, 0]
click at [369, 341] on span "Select an option" at bounding box center [361, 349] width 16 height 16
click at [369, 341] on input "Select an option" at bounding box center [361, 349] width 16 height 16
click at [493, 426] on span "Select an option" at bounding box center [487, 434] width 16 height 16
click at [493, 426] on input "Select an option" at bounding box center [487, 434] width 16 height 16
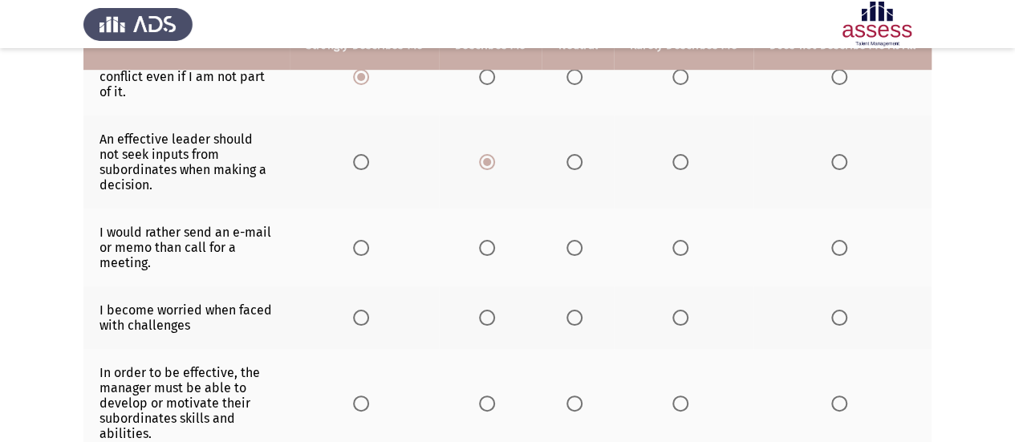
scroll to position [437, 0]
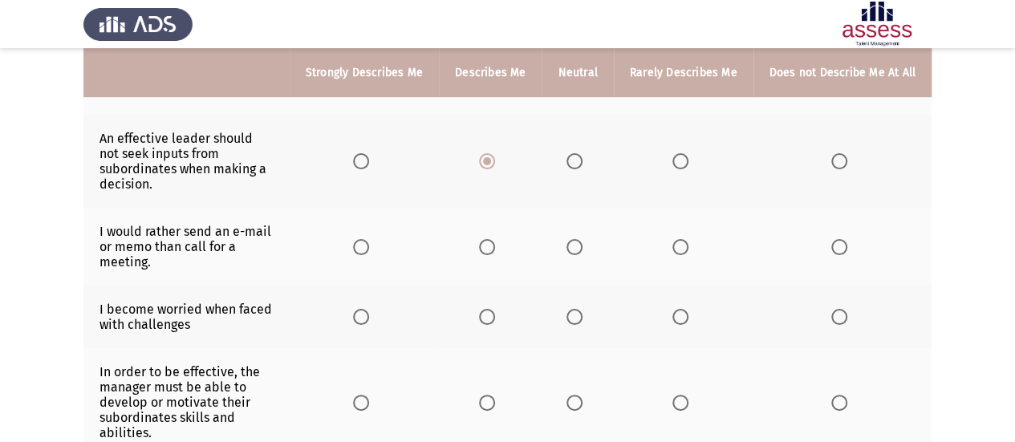
click at [494, 222] on th at bounding box center [490, 247] width 103 height 78
click at [487, 239] on span "Select an option" at bounding box center [487, 247] width 16 height 16
click at [487, 239] on input "Select an option" at bounding box center [487, 247] width 16 height 16
click at [494, 309] on span "Select an option" at bounding box center [487, 317] width 16 height 16
click at [494, 309] on input "Select an option" at bounding box center [487, 317] width 16 height 16
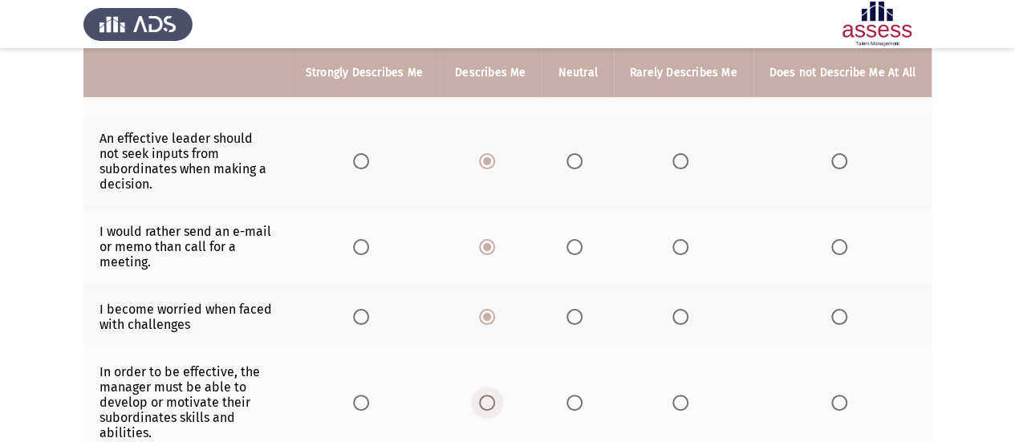
click at [495, 395] on span "Select an option" at bounding box center [487, 403] width 16 height 16
click at [495, 395] on input "Select an option" at bounding box center [487, 403] width 16 height 16
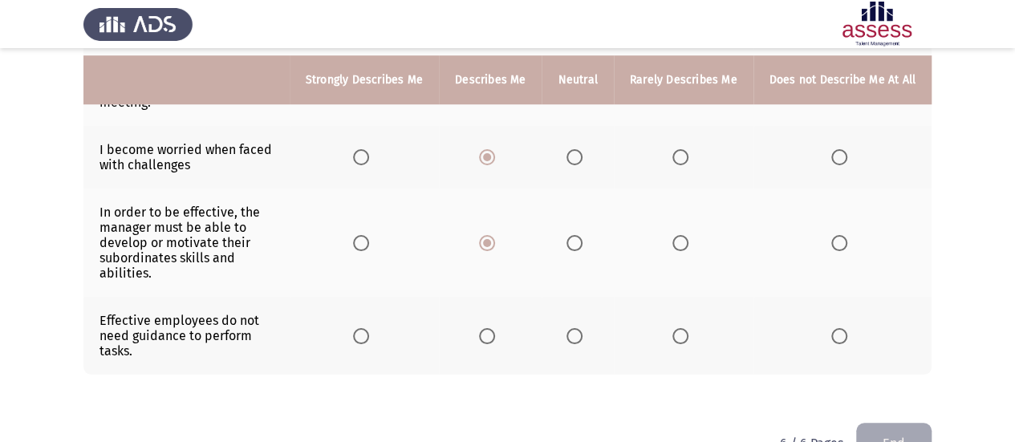
scroll to position [604, 0]
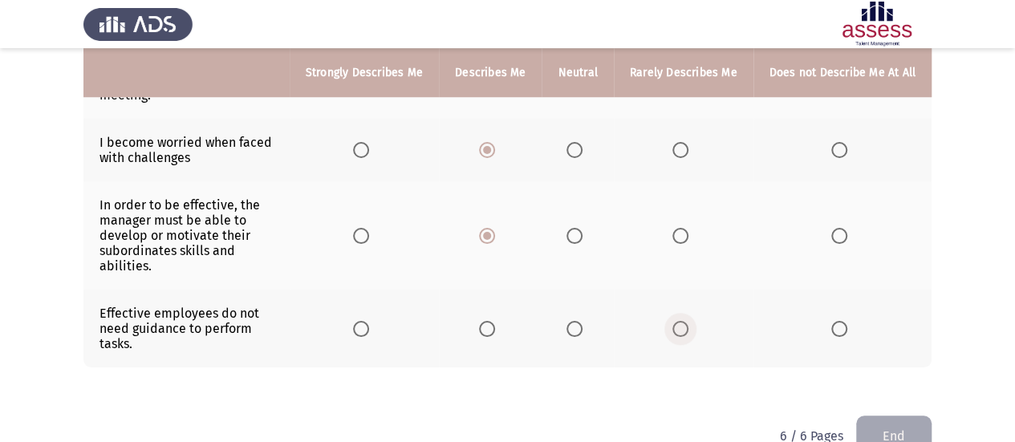
click at [681, 321] on span "Select an option" at bounding box center [681, 329] width 16 height 16
click at [681, 321] on input "Select an option" at bounding box center [681, 329] width 16 height 16
click at [910, 416] on button "End" at bounding box center [893, 436] width 75 height 41
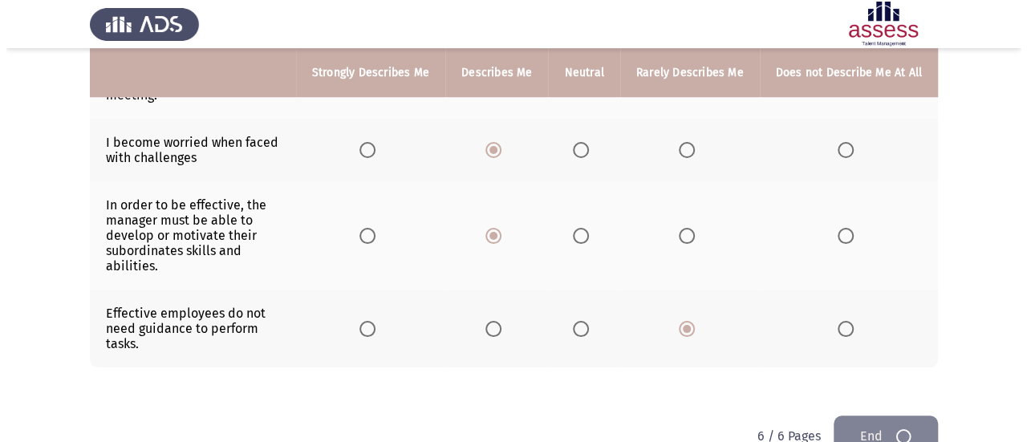
scroll to position [0, 0]
